Goal: Use online tool/utility: Utilize a website feature to perform a specific function

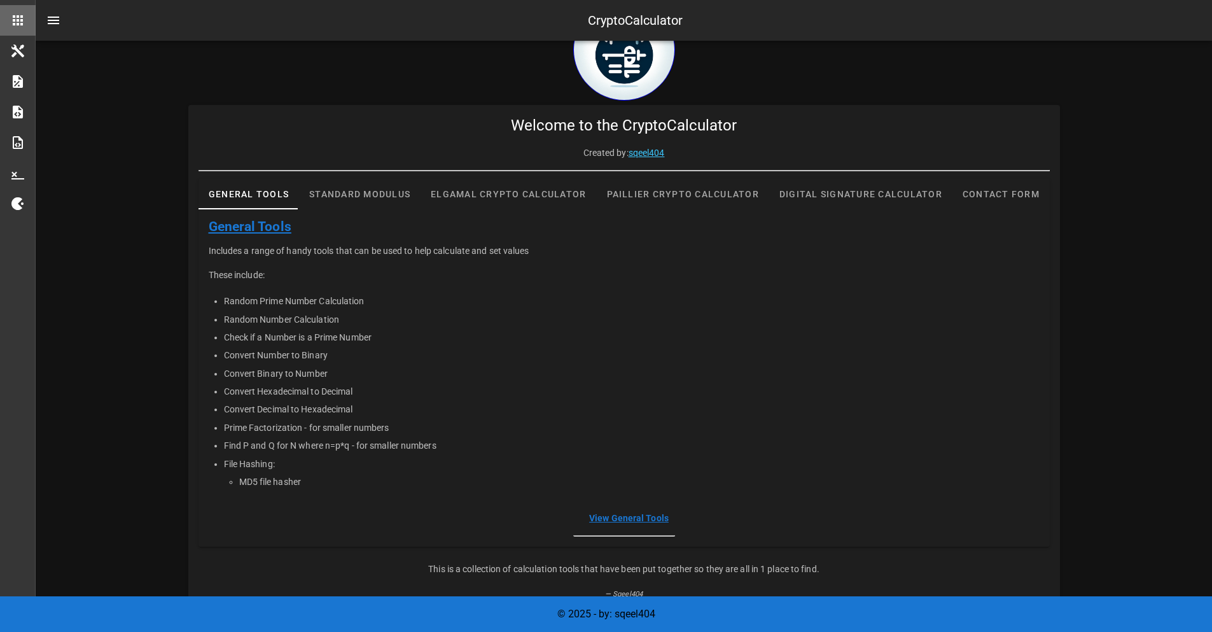
scroll to position [70, 0]
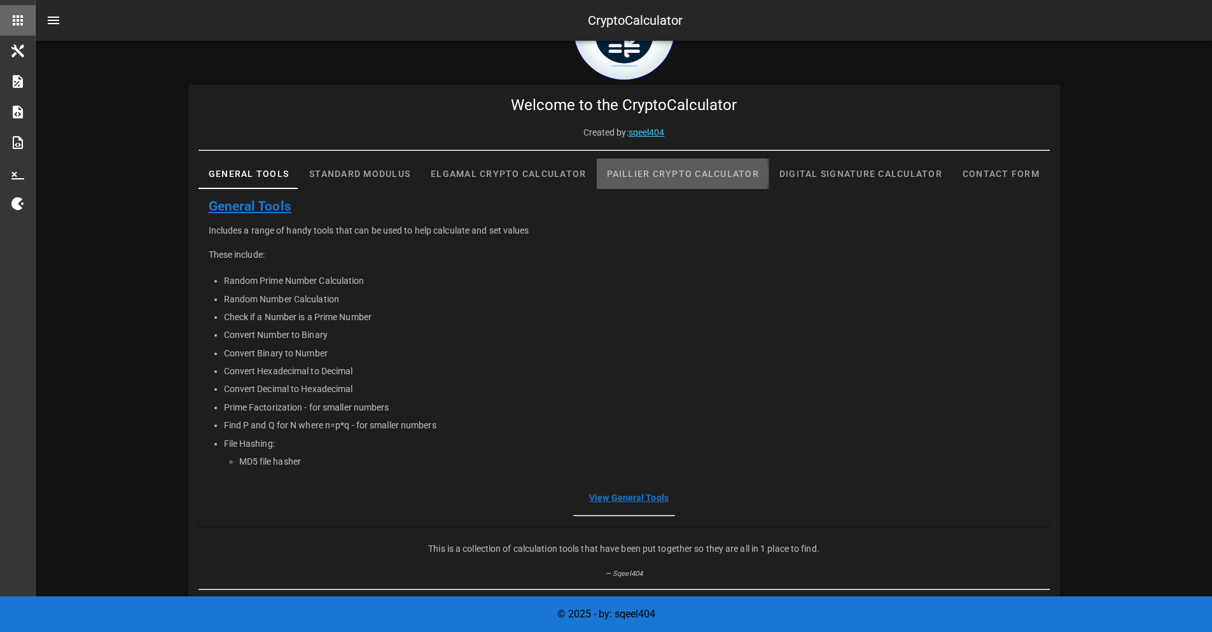
click at [714, 183] on div "Paillier Crypto Calculator" at bounding box center [682, 173] width 173 height 31
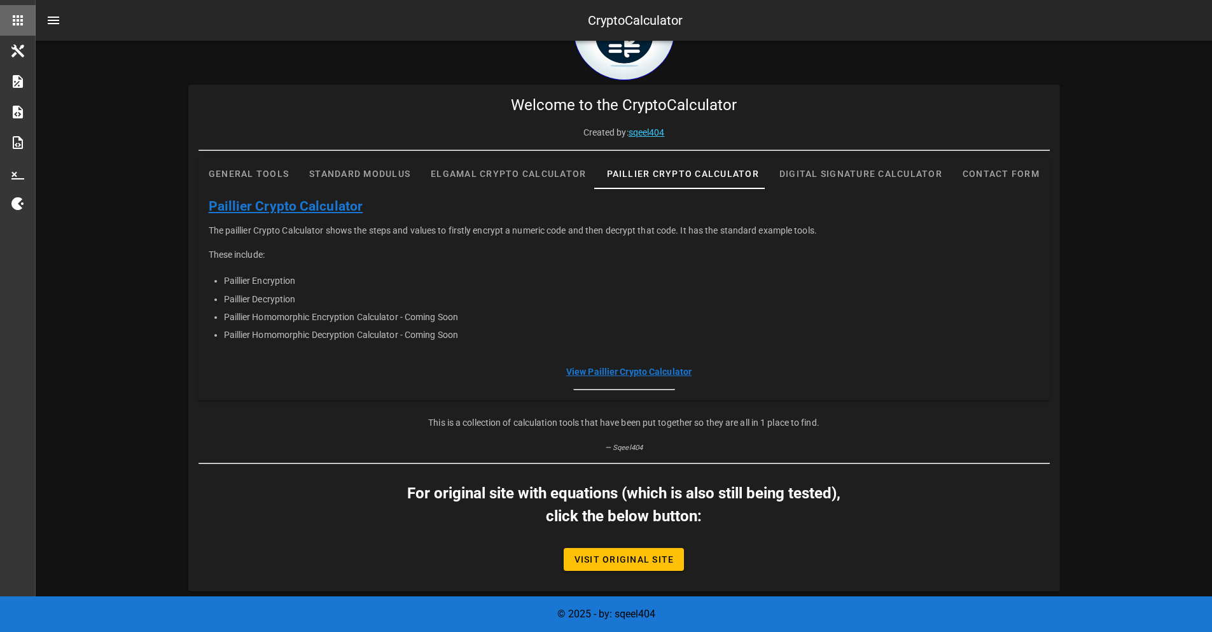
click at [616, 367] on link "View Paillier Crypto Calculator" at bounding box center [628, 371] width 125 height 10
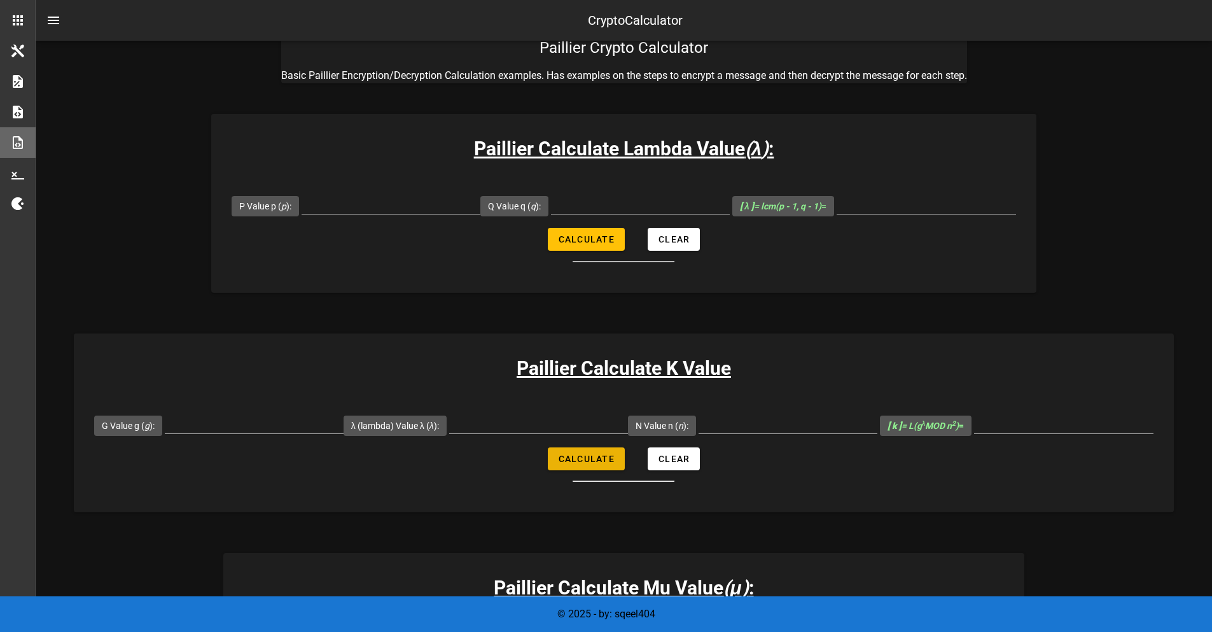
scroll to position [64, 0]
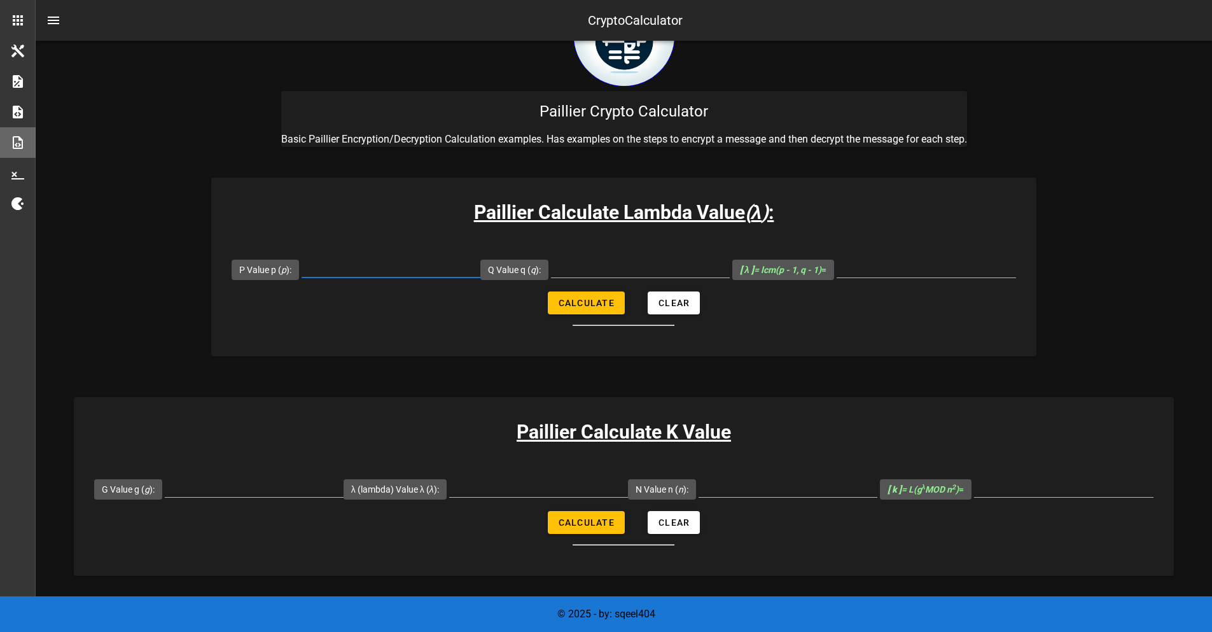
click at [374, 275] on input "P Value p ( p ):" at bounding box center [390, 267] width 179 height 20
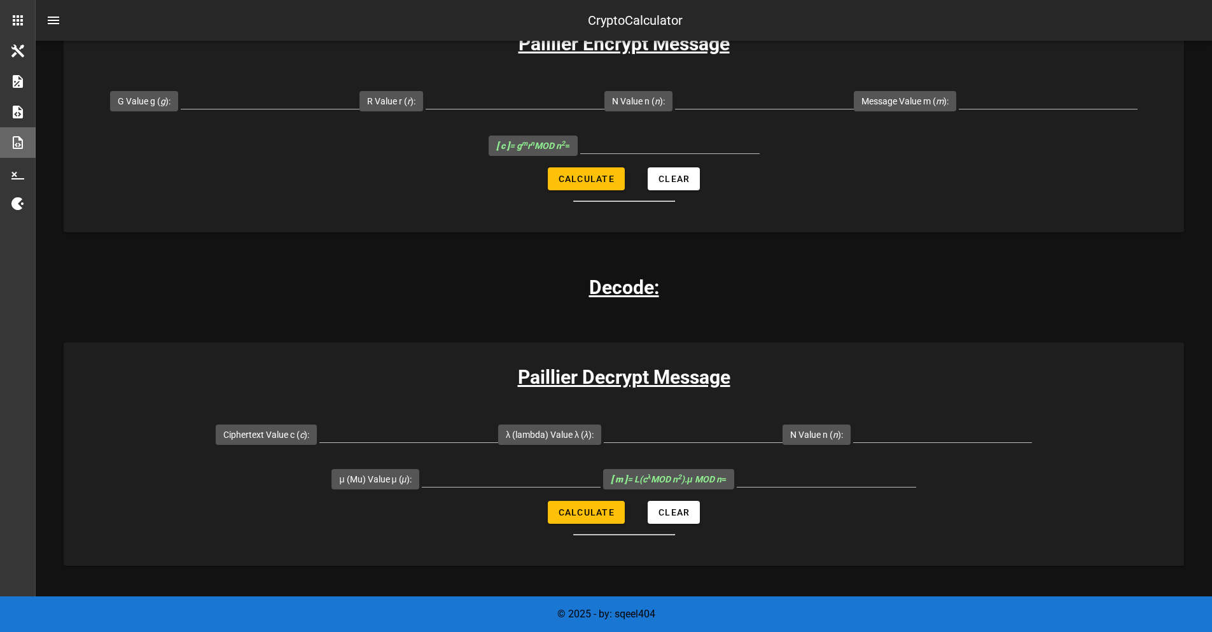
scroll to position [763, 0]
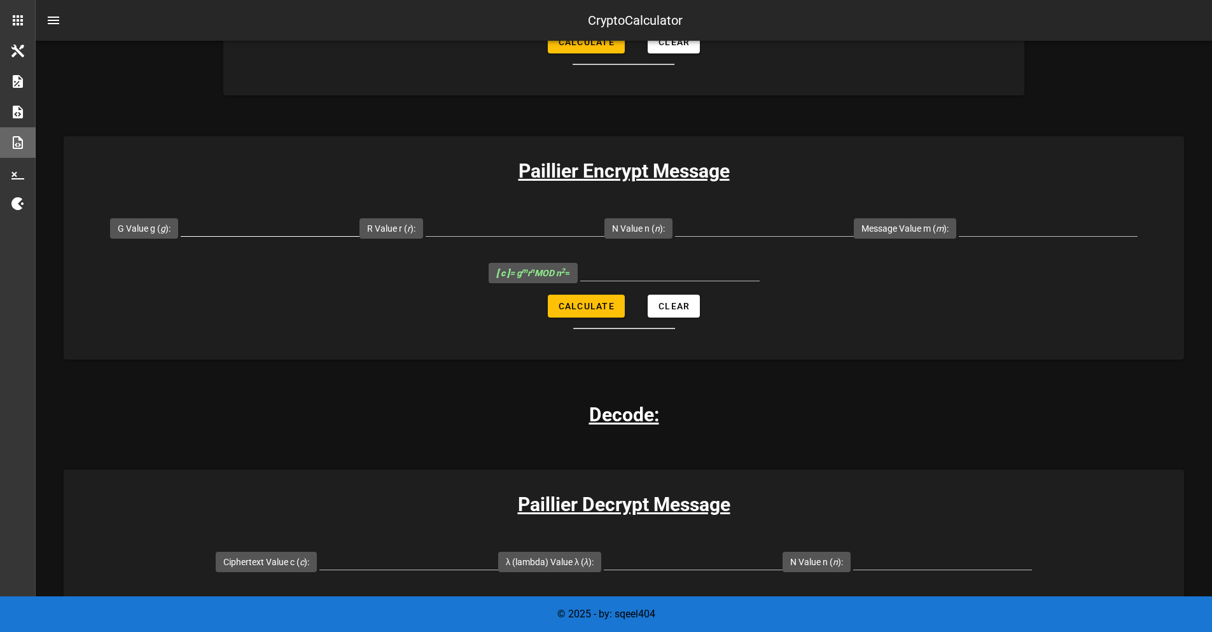
click at [246, 244] on div at bounding box center [270, 245] width 179 height 9
click at [246, 223] on input "G Value g ( g ):" at bounding box center [270, 226] width 179 height 20
type input "7019"
click at [471, 234] on input "R Value r ( r ):" at bounding box center [514, 226] width 179 height 20
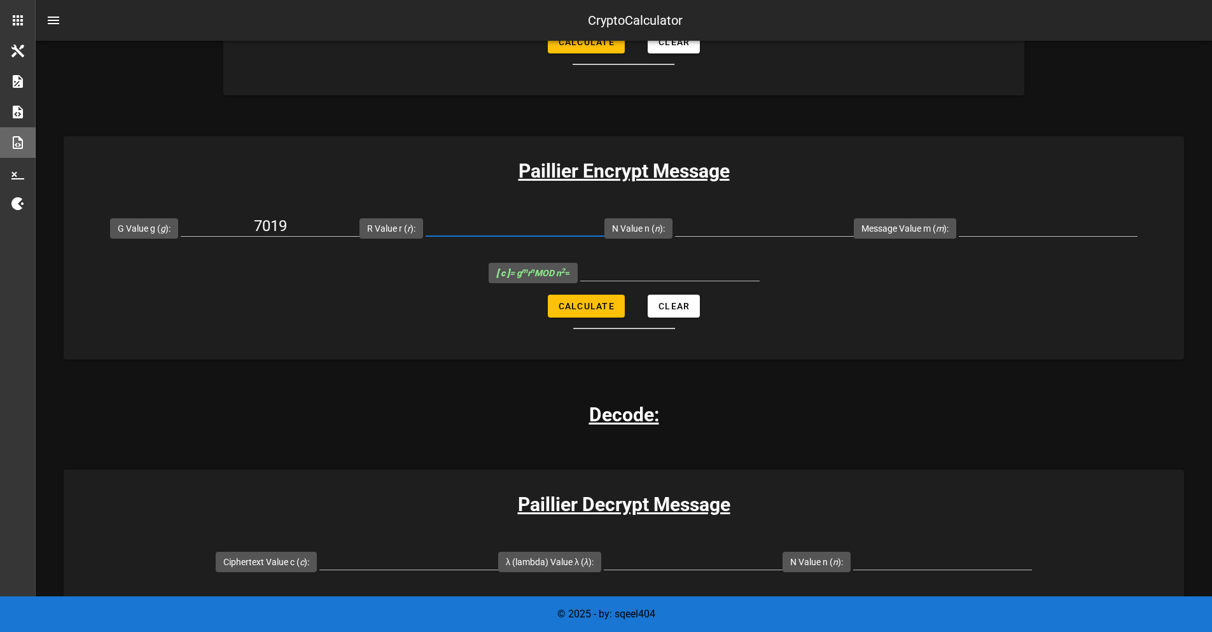
type input "5"
type input "6"
type input "71"
click at [740, 237] on div at bounding box center [764, 233] width 179 height 34
click at [742, 229] on input "N Value n ( n ):" at bounding box center [764, 226] width 179 height 20
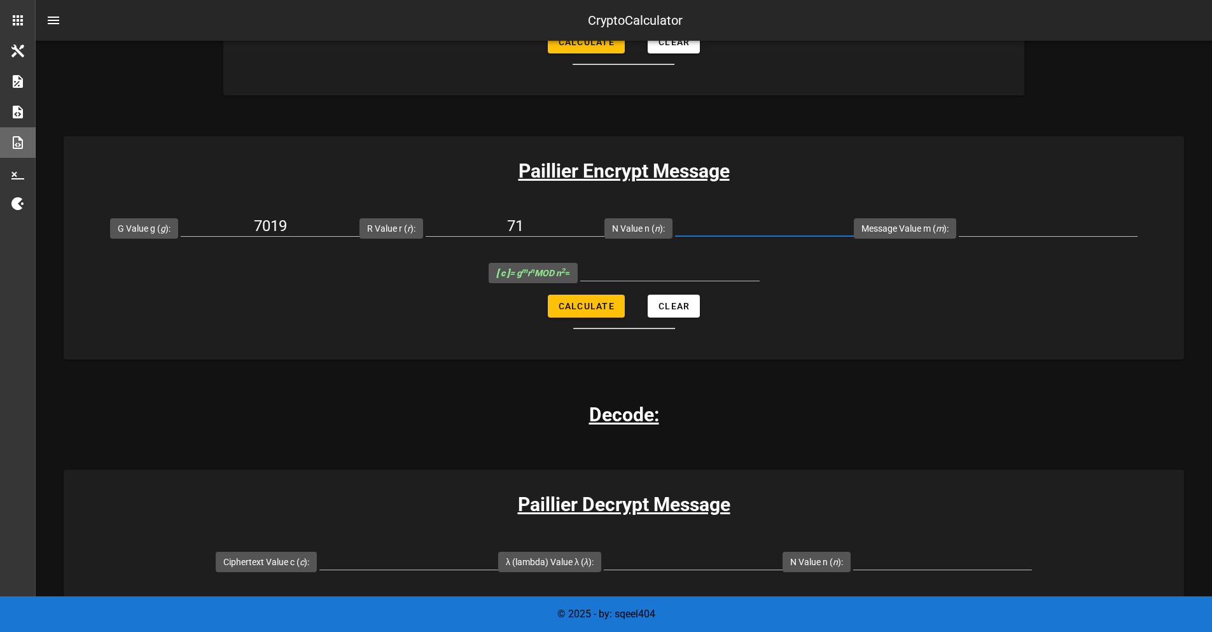
click at [742, 229] on input "N Value n ( n ):" at bounding box center [764, 226] width 179 height 20
type input "6527"
click at [990, 216] on input "Message Value m ( m ):" at bounding box center [1047, 226] width 179 height 20
type input "256"
click at [556, 310] on button "Calculate" at bounding box center [586, 305] width 77 height 23
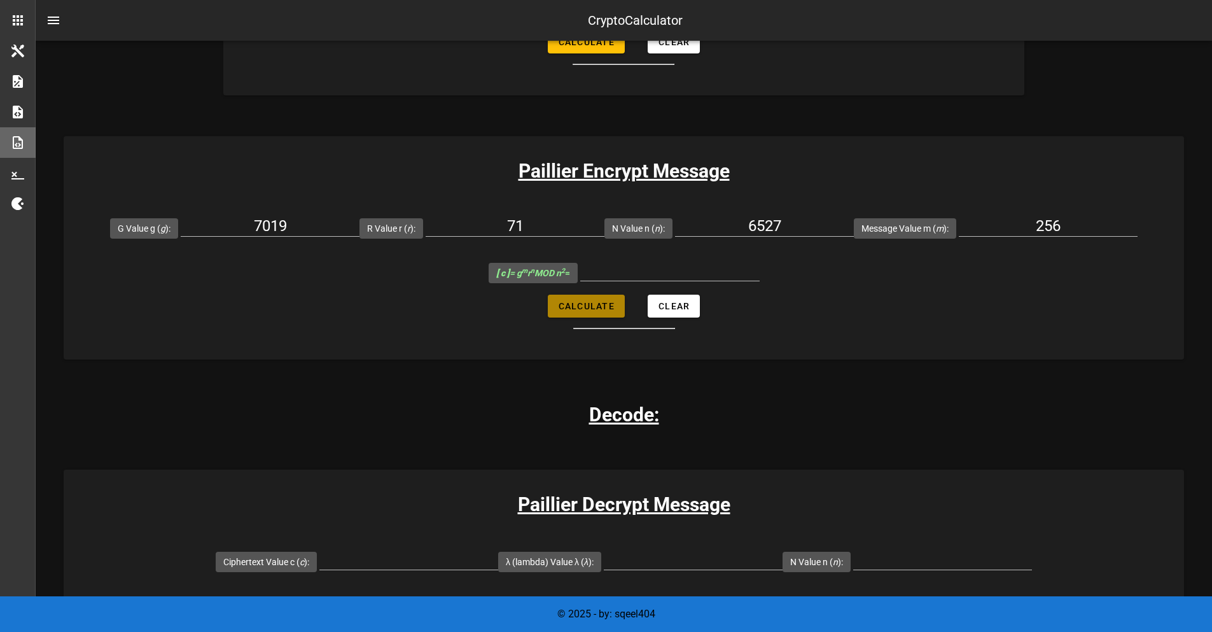
type input "22787030"
